Goal: Task Accomplishment & Management: Use online tool/utility

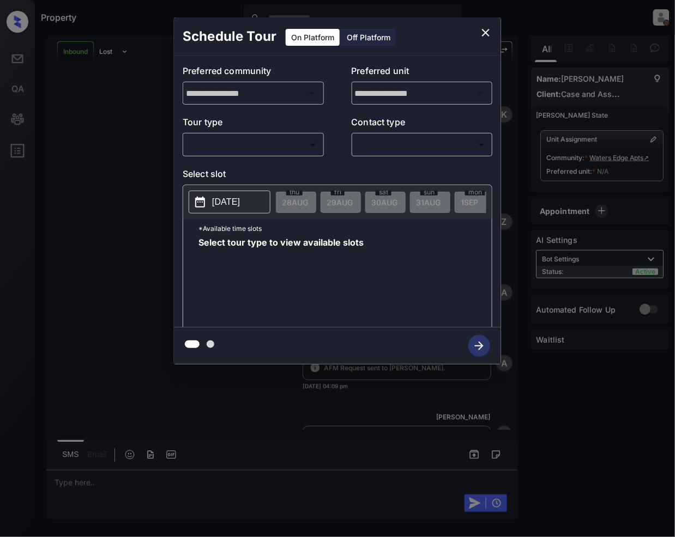
scroll to position [259, 0]
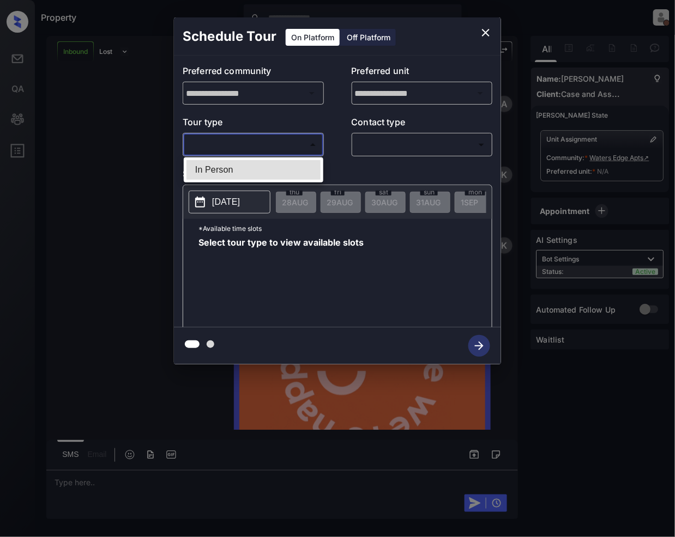
click at [262, 145] on body "Property Jeramie Castro On Break Set yourself online Set yourself offline Profi…" at bounding box center [337, 268] width 675 height 537
click at [489, 33] on div at bounding box center [337, 268] width 675 height 537
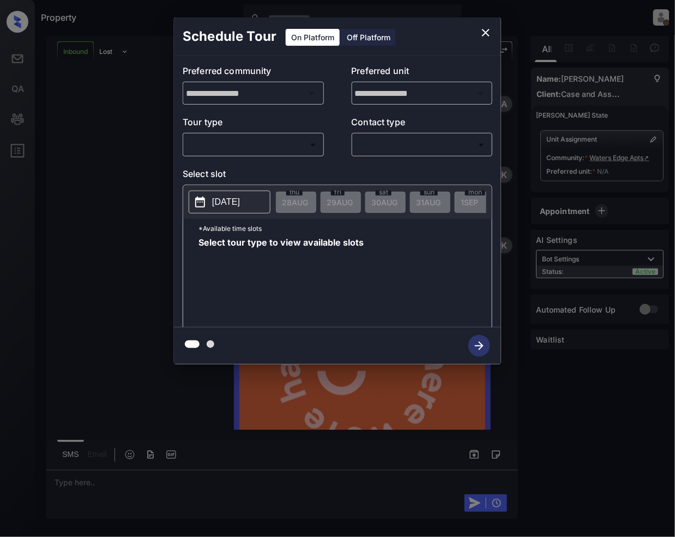
click at [489, 31] on icon "close" at bounding box center [485, 32] width 13 height 13
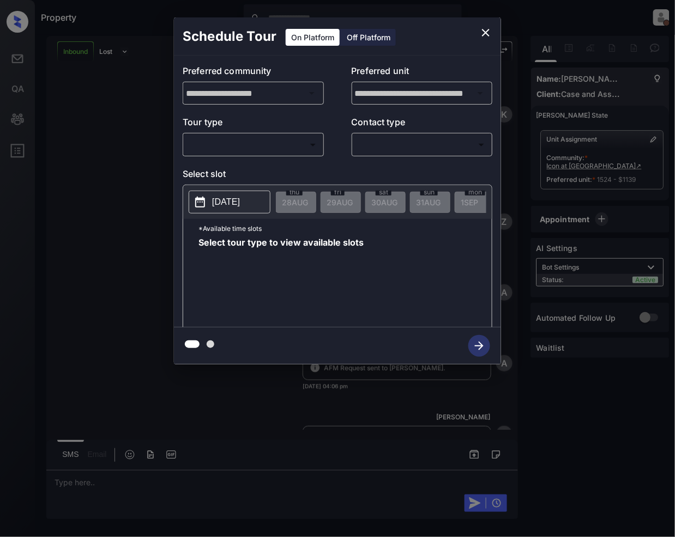
scroll to position [639, 0]
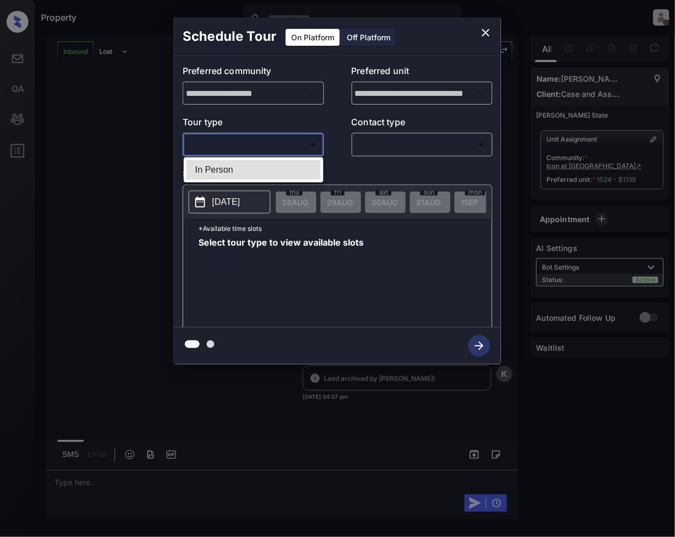
drag, startPoint x: 245, startPoint y: 142, endPoint x: 265, endPoint y: 209, distance: 69.8
click at [245, 143] on body "Property Jeramie Castro On Break Set yourself online Set yourself offline Profi…" at bounding box center [337, 268] width 675 height 537
click at [125, 136] on div at bounding box center [337, 268] width 675 height 537
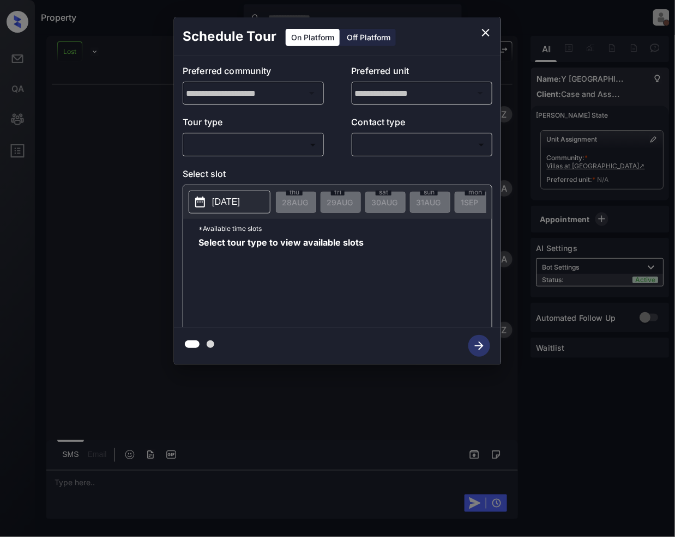
click at [260, 153] on body "Property [PERSON_NAME] On Break Set yourself online Set yourself offline Profil…" at bounding box center [337, 268] width 675 height 537
click at [484, 537] on div at bounding box center [337, 546] width 675 height 0
click at [479, 27] on icon "close" at bounding box center [485, 32] width 13 height 13
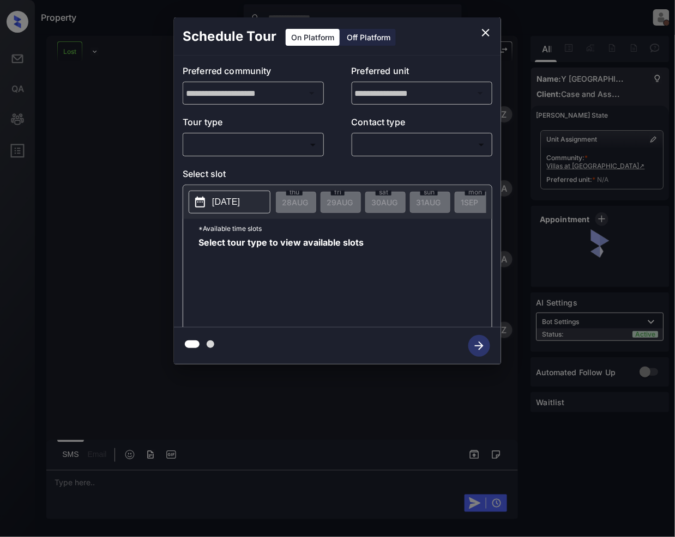
scroll to position [302, 0]
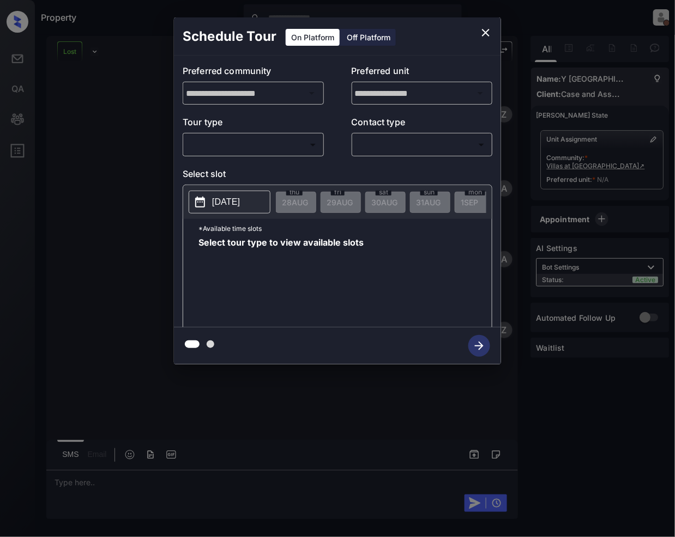
click at [264, 144] on body "Property [PERSON_NAME] On Break Set yourself online Set yourself offline Profil…" at bounding box center [337, 268] width 675 height 537
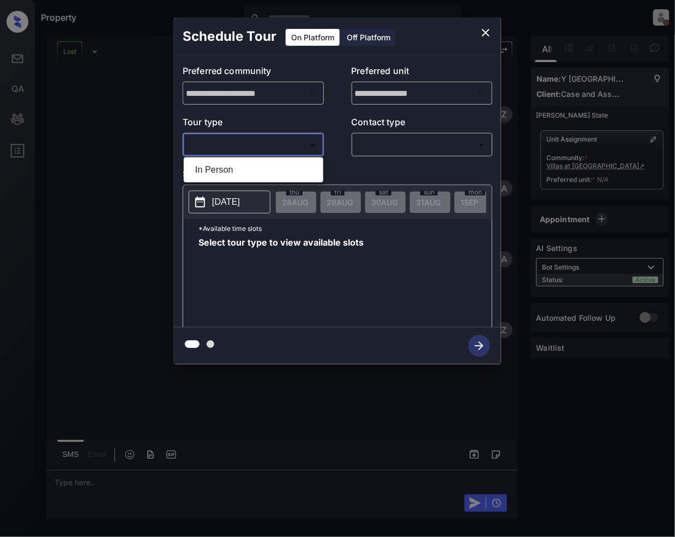
click at [485, 34] on div at bounding box center [337, 268] width 675 height 537
click at [490, 34] on icon "close" at bounding box center [485, 32] width 13 height 13
